Goal: Task Accomplishment & Management: Manage account settings

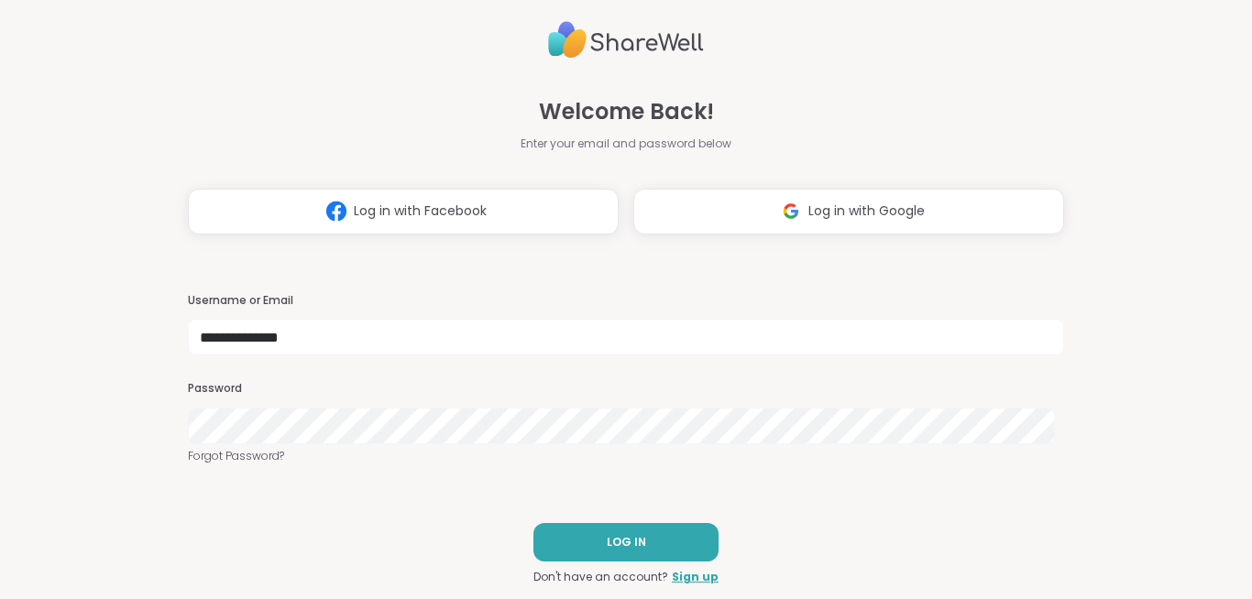
type input "**********"
click at [615, 542] on span "LOG IN" at bounding box center [626, 542] width 39 height 16
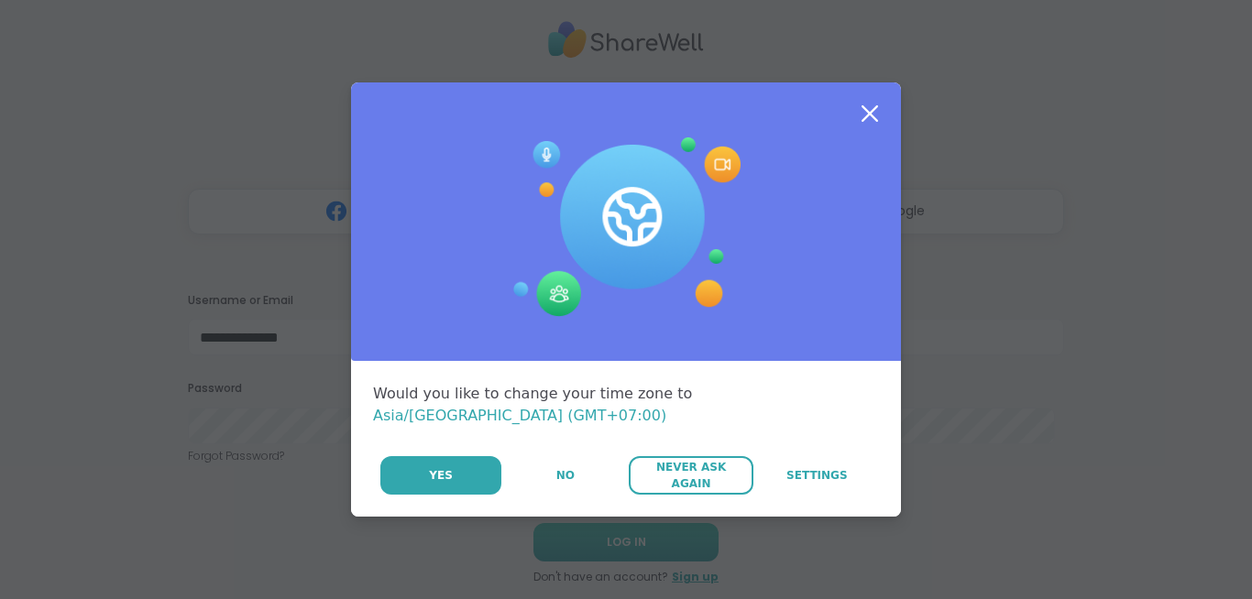
click at [689, 467] on span "Never Ask Again" at bounding box center [690, 475] width 105 height 33
